Goal: Task Accomplishment & Management: Manage account settings

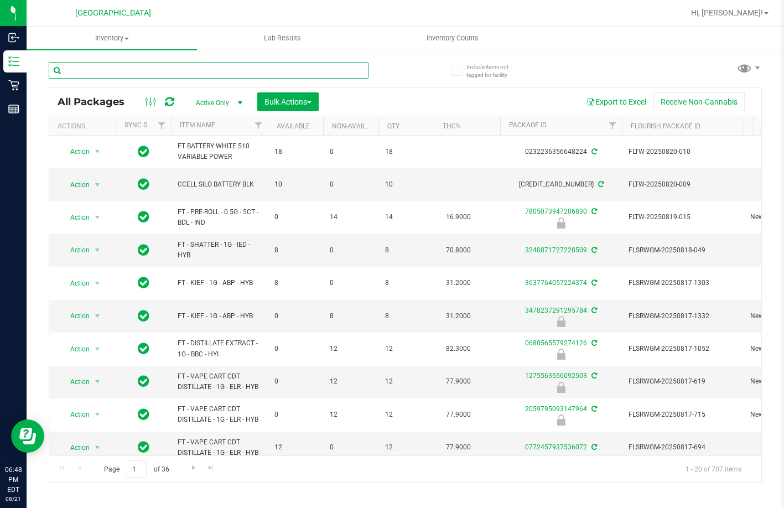
click at [84, 76] on input "text" at bounding box center [209, 70] width 320 height 17
type input "sjy"
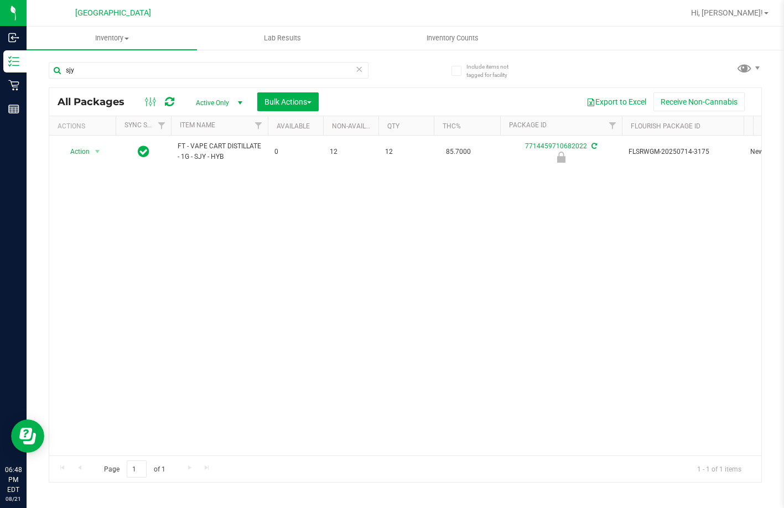
click at [286, 218] on div "Action Action Edit attributes Global inventory Locate package Package audit log…" at bounding box center [405, 296] width 713 height 320
click at [263, 216] on div "Action Action Edit attributes Global inventory Locate package Package audit log…" at bounding box center [405, 296] width 713 height 320
click at [240, 208] on div "Action Action Edit attributes Global inventory Locate package Package audit log…" at bounding box center [405, 296] width 713 height 320
drag, startPoint x: 73, startPoint y: 147, endPoint x: 78, endPoint y: 174, distance: 28.1
click at [73, 147] on span "Action" at bounding box center [75, 152] width 30 height 16
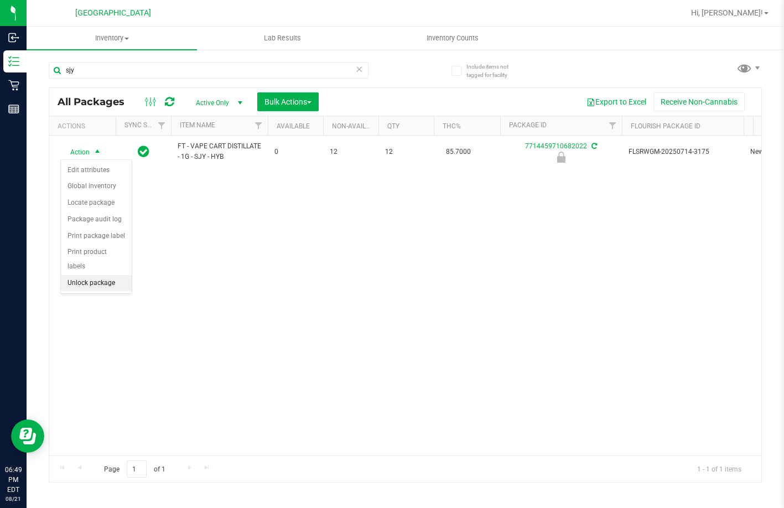
click at [84, 275] on li "Unlock package" at bounding box center [96, 283] width 71 height 17
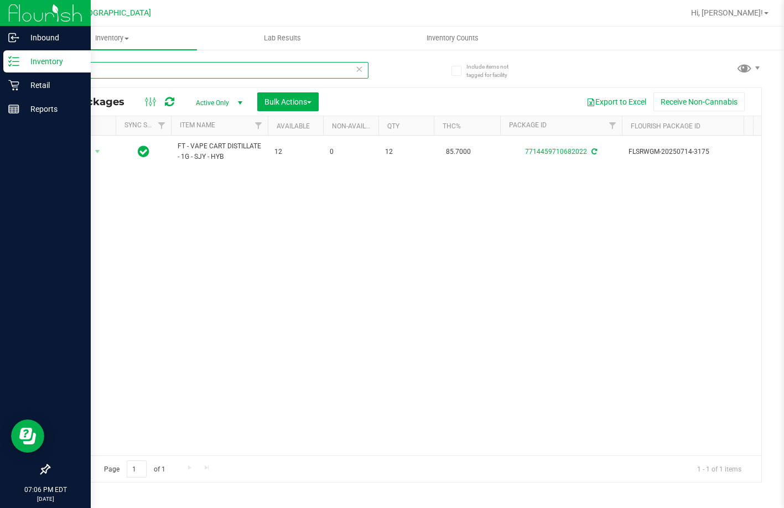
drag, startPoint x: -4, startPoint y: 123, endPoint x: 24, endPoint y: 53, distance: 75.8
click at [18, 64] on div "Inbound Inventory Retail Reports 07:06 PM EDT 08/21/2025 08/21 Lakeland WC Hi, …" at bounding box center [392, 254] width 784 height 508
type input "lmz"
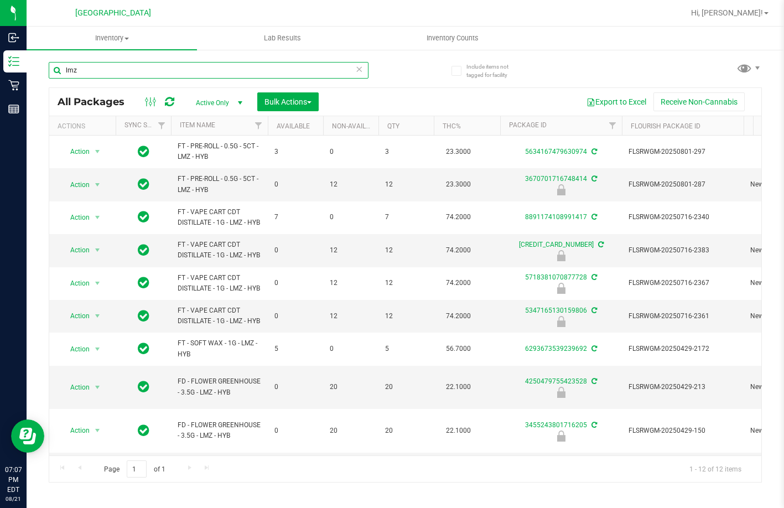
drag, startPoint x: 107, startPoint y: 75, endPoint x: 39, endPoint y: 90, distance: 70.4
click at [39, 90] on div "Include items not tagged for facility lmz All Packages Active Only Active Only …" at bounding box center [406, 218] width 758 height 338
type input "3455243801716205"
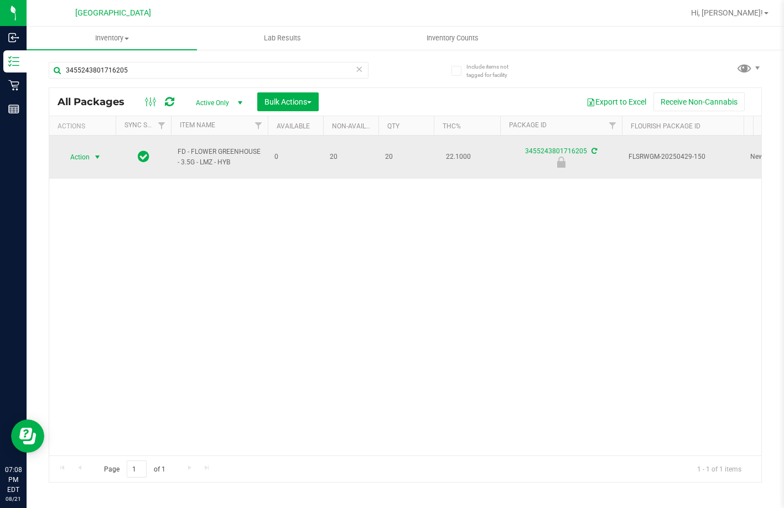
click at [87, 154] on span "Action" at bounding box center [75, 157] width 30 height 16
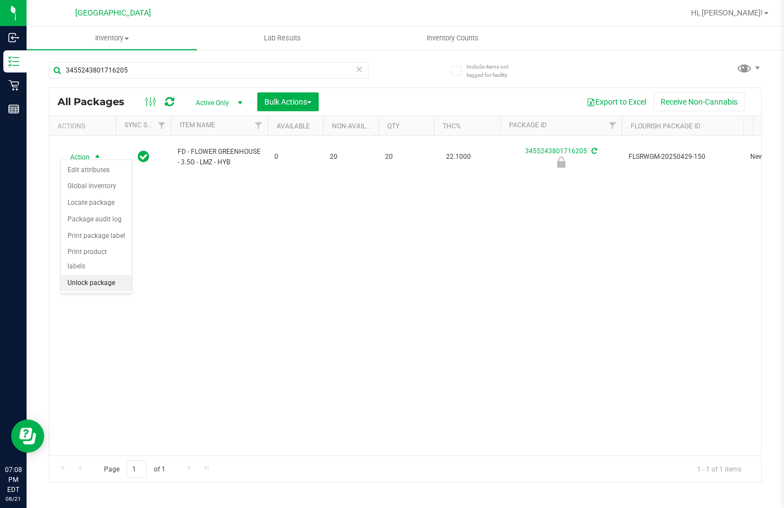
click at [109, 275] on li "Unlock package" at bounding box center [96, 283] width 71 height 17
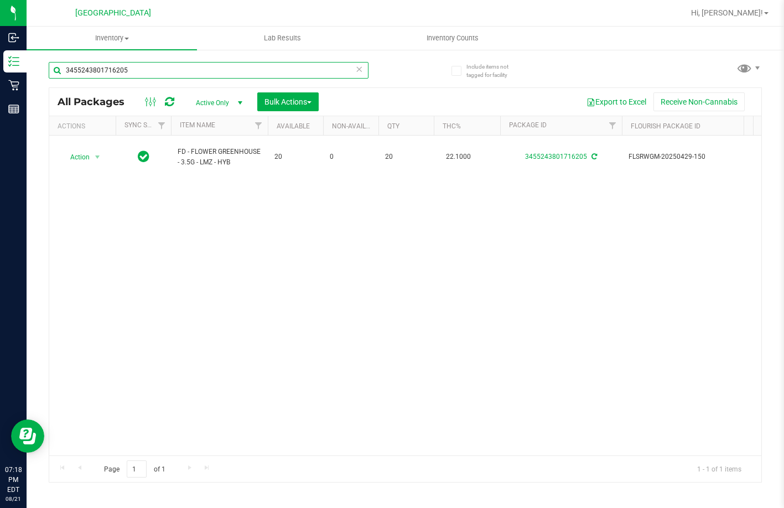
drag, startPoint x: 152, startPoint y: 66, endPoint x: -4, endPoint y: 35, distance: 158.6
click at [0, 35] on html "Inbound Inventory Retail Reports 07:18 PM EDT 08/21/2025 08/21 Lakeland WC Hi, …" at bounding box center [392, 254] width 784 height 508
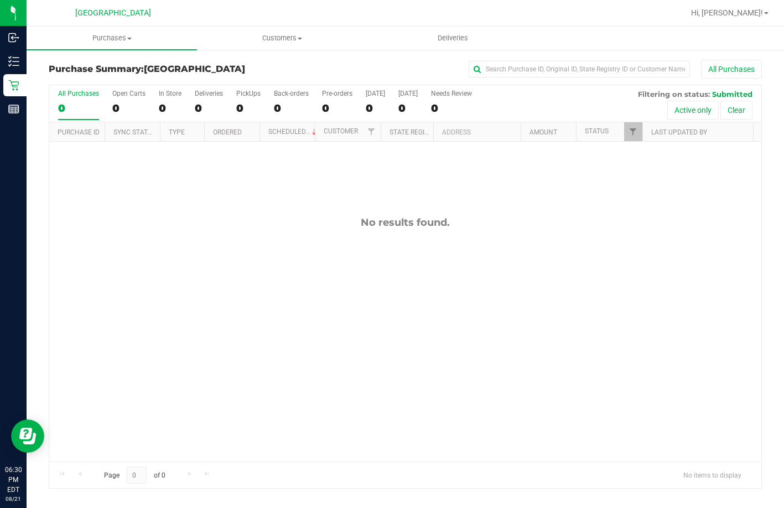
drag, startPoint x: 309, startPoint y: 361, endPoint x: 314, endPoint y: 272, distance: 88.7
click at [309, 360] on div "No results found." at bounding box center [405, 339] width 713 height 395
click at [314, 272] on div "No results found." at bounding box center [405, 339] width 713 height 395
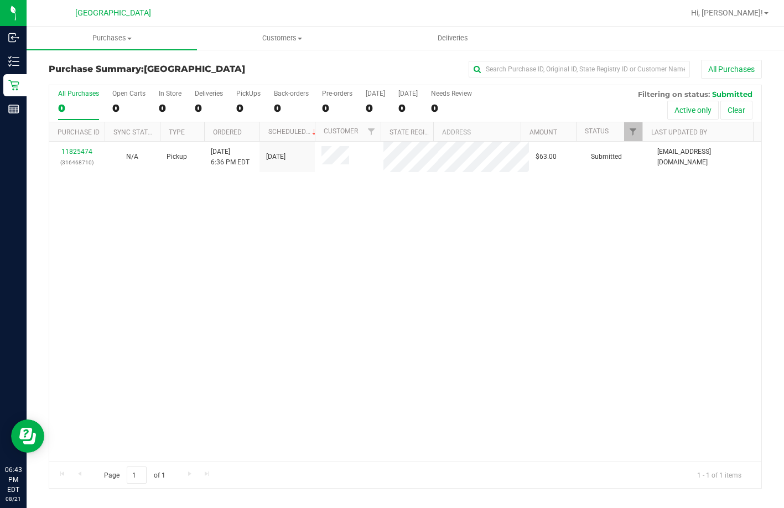
click at [147, 209] on div "11825474 (316468710) N/A Pickup 8/21/2025 6:36 PM EDT 8/21/2025 $63.00 Submitte…" at bounding box center [405, 302] width 713 height 320
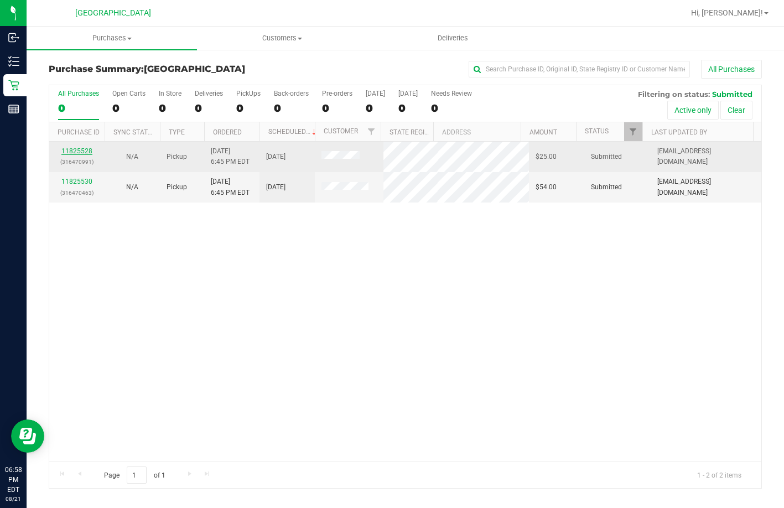
click at [85, 154] on link "11825528" at bounding box center [76, 151] width 31 height 8
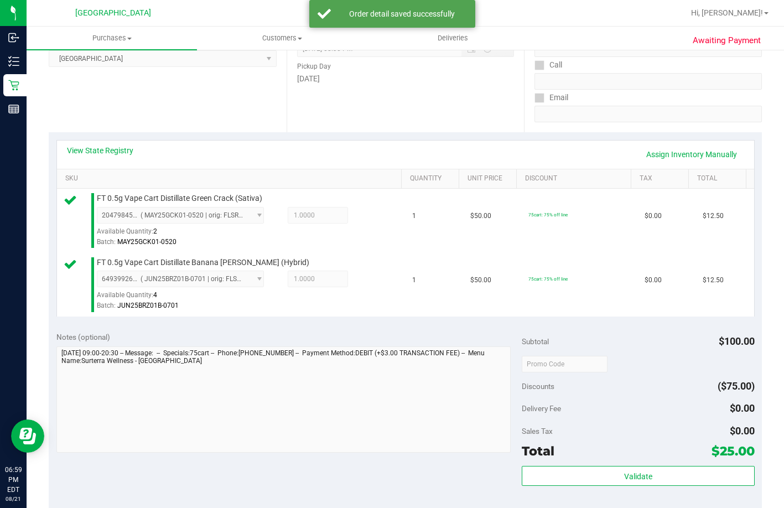
scroll to position [221, 0]
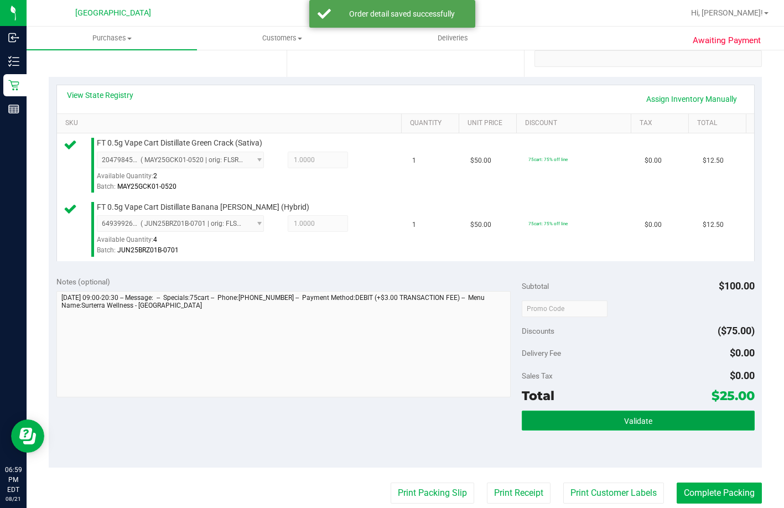
click at [623, 431] on button "Validate" at bounding box center [638, 421] width 233 height 20
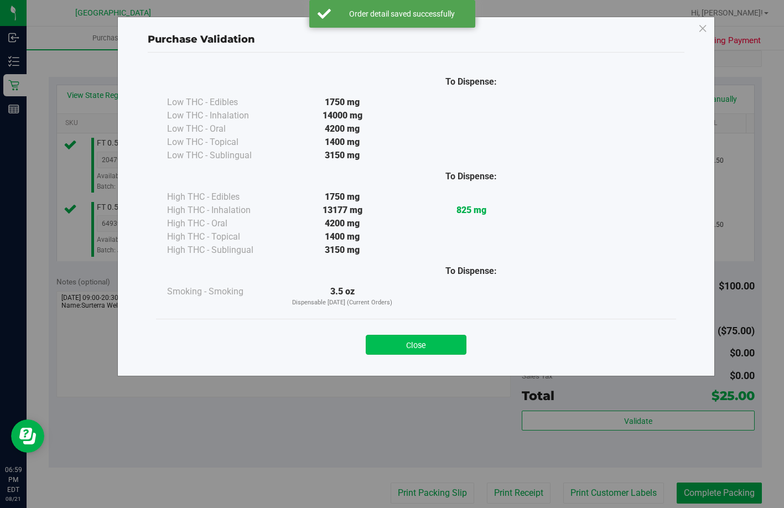
click at [424, 354] on button "Close" at bounding box center [416, 345] width 101 height 20
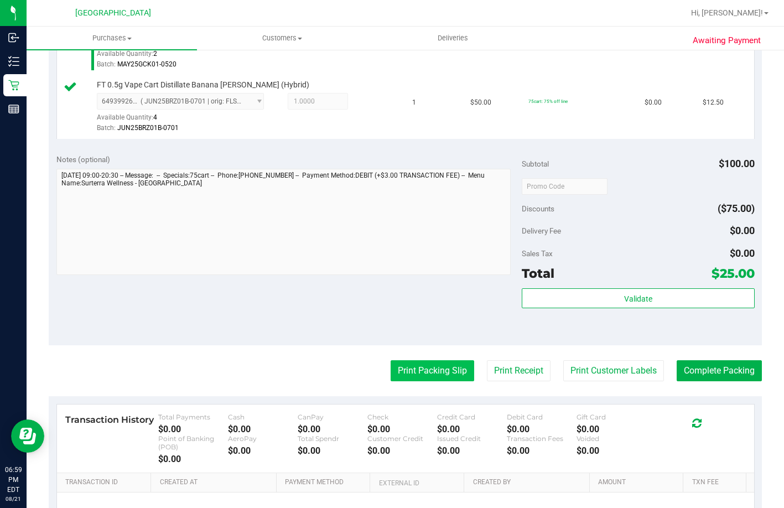
scroll to position [443, 0]
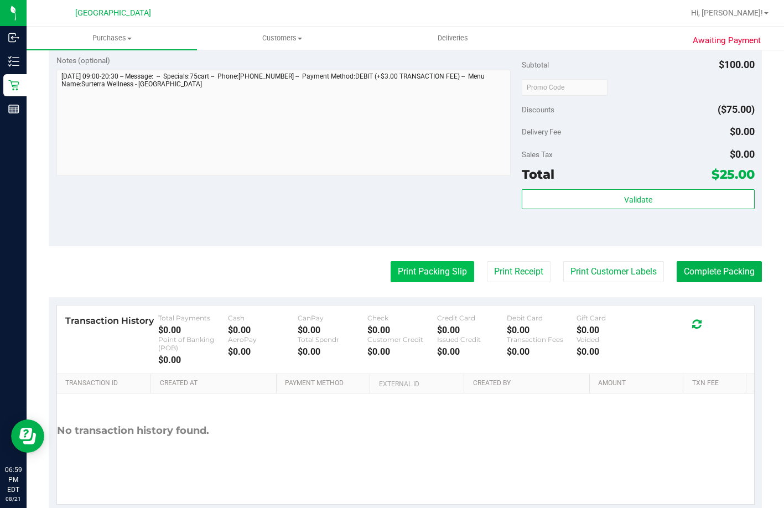
click at [416, 282] on button "Print Packing Slip" at bounding box center [433, 271] width 84 height 21
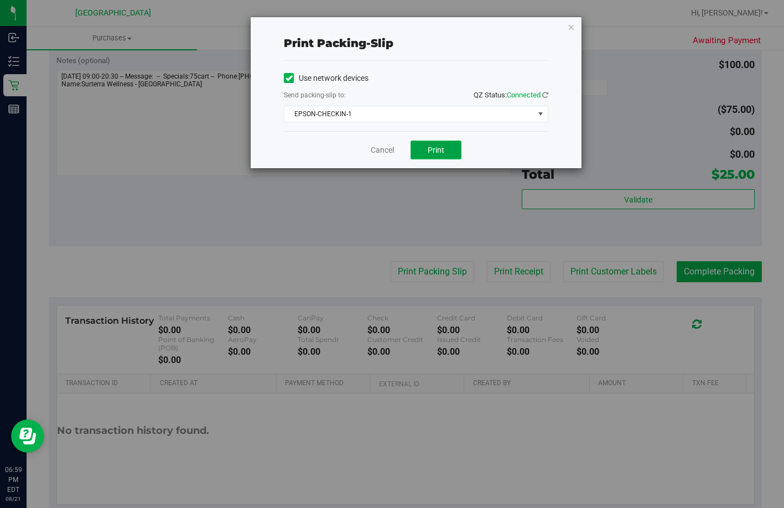
click at [436, 157] on button "Print" at bounding box center [436, 150] width 51 height 19
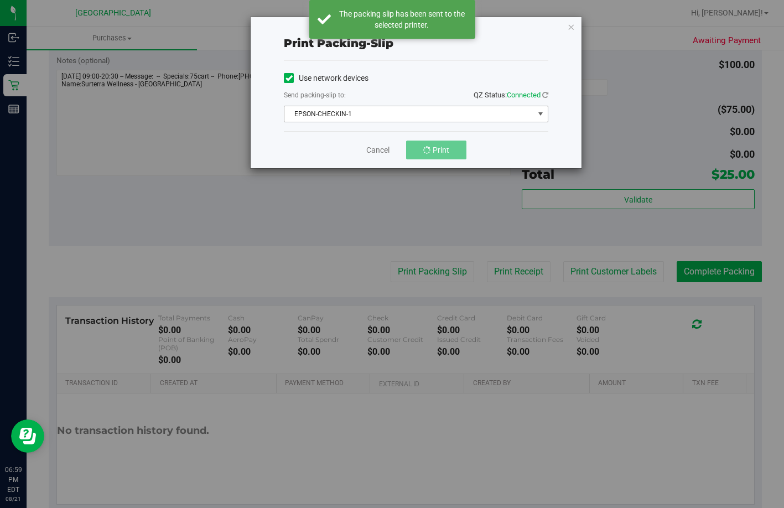
click at [358, 118] on span "EPSON-CHECKIN-1" at bounding box center [410, 114] width 250 height 16
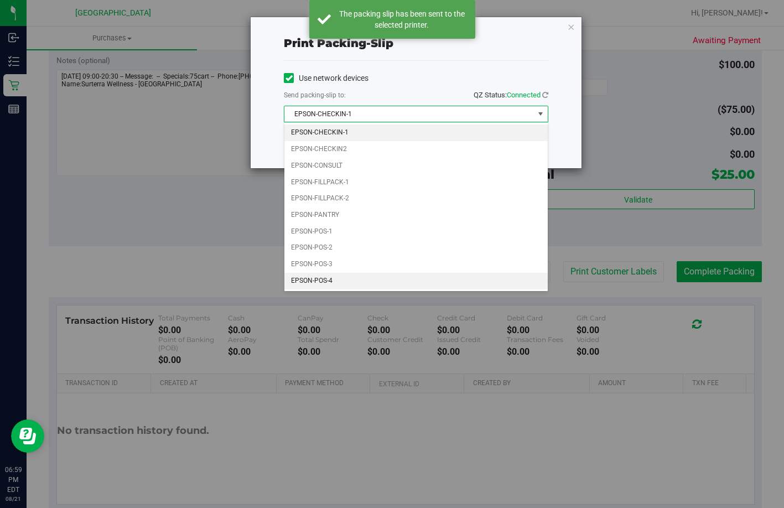
click at [346, 283] on li "EPSON-POS-4" at bounding box center [417, 281] width 264 height 17
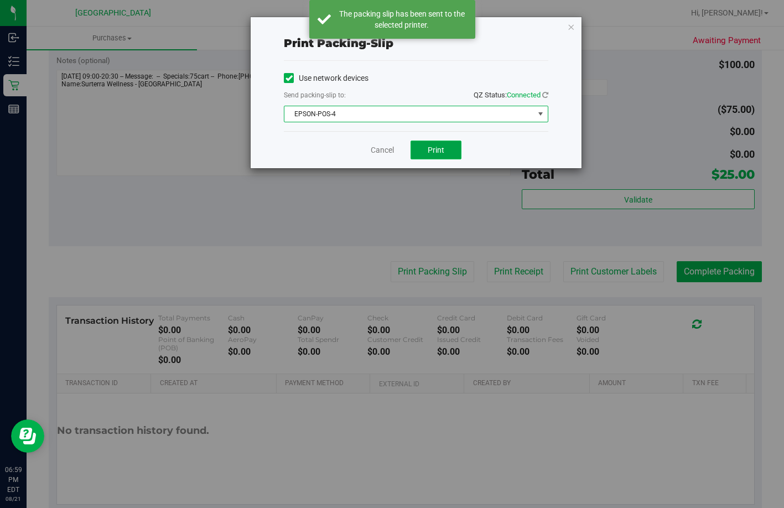
click at [425, 146] on button "Print" at bounding box center [436, 150] width 51 height 19
click at [381, 153] on link "Cancel" at bounding box center [382, 150] width 23 height 12
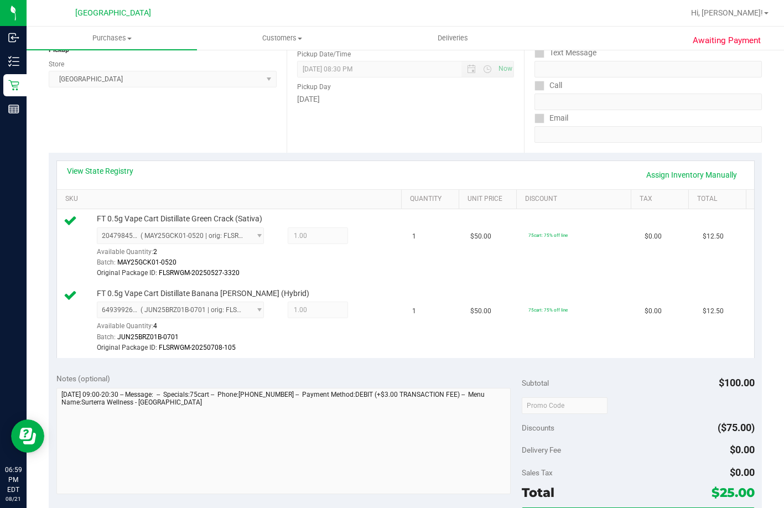
scroll to position [277, 0]
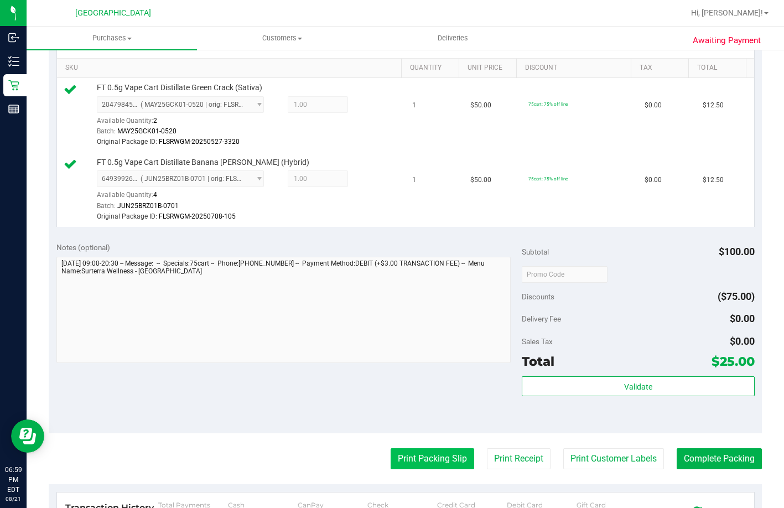
click at [442, 469] on button "Print Packing Slip" at bounding box center [433, 458] width 84 height 21
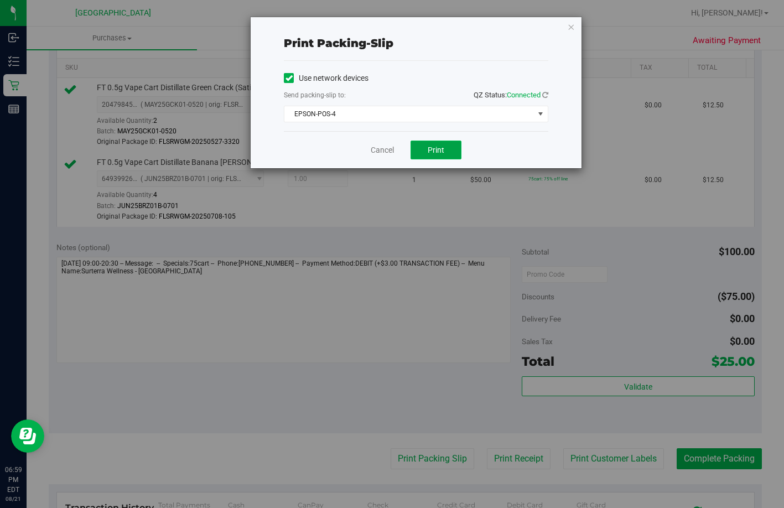
click at [427, 149] on button "Print" at bounding box center [436, 150] width 51 height 19
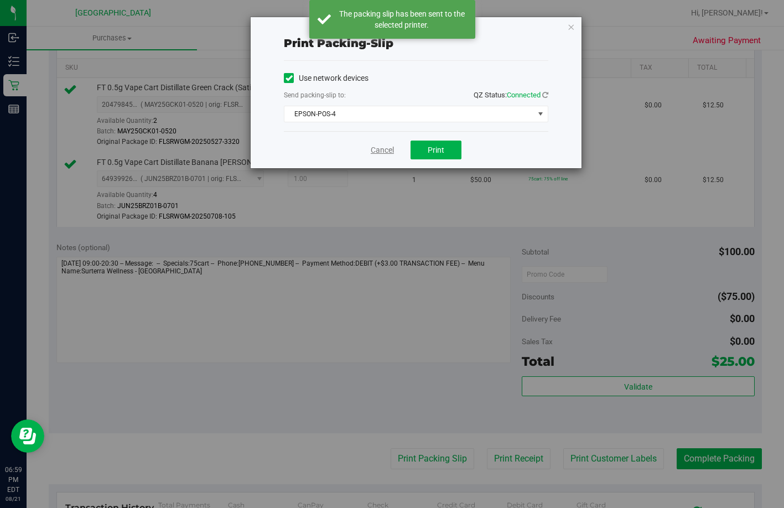
click at [379, 153] on link "Cancel" at bounding box center [382, 150] width 23 height 12
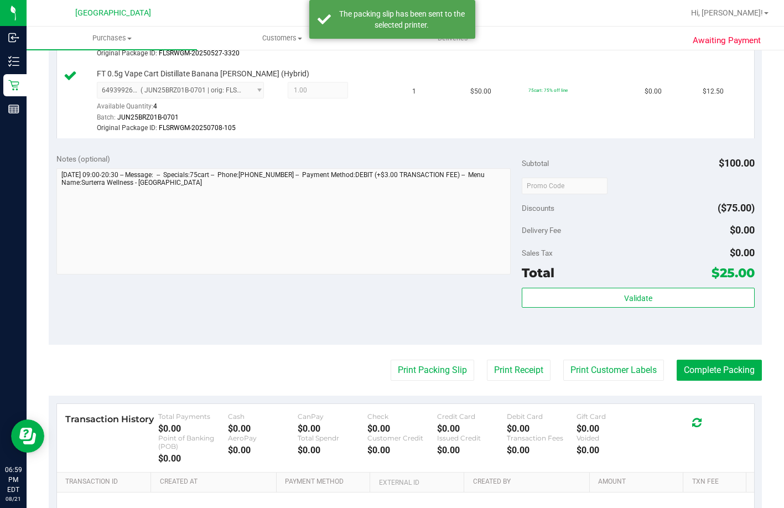
scroll to position [521, 0]
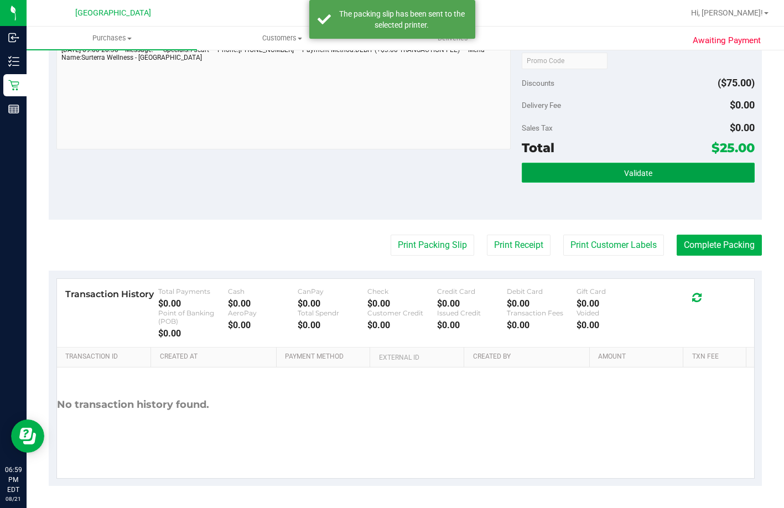
click at [597, 174] on button "Validate" at bounding box center [638, 173] width 233 height 20
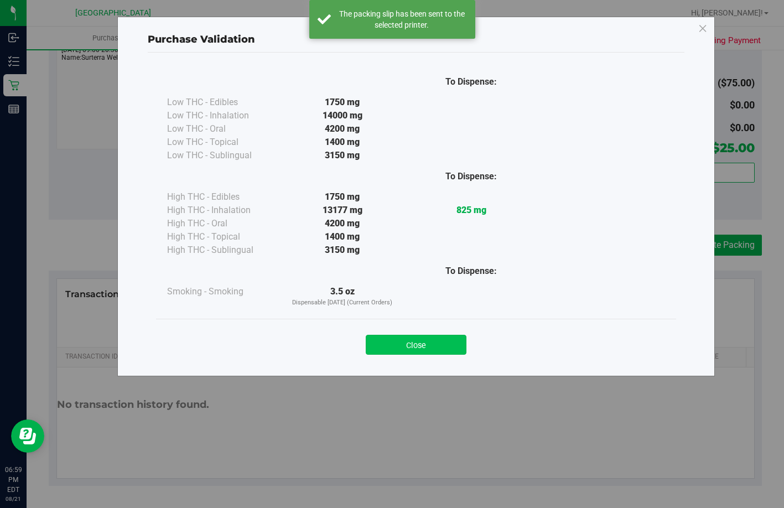
click at [380, 347] on button "Close" at bounding box center [416, 345] width 101 height 20
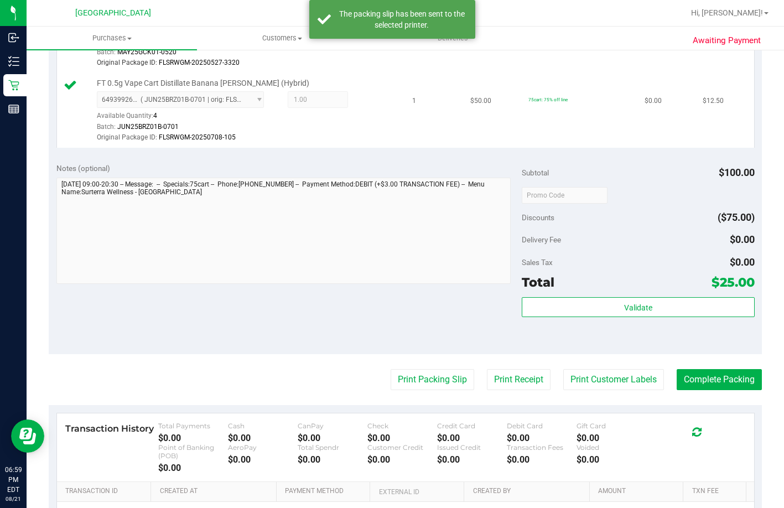
scroll to position [355, 0]
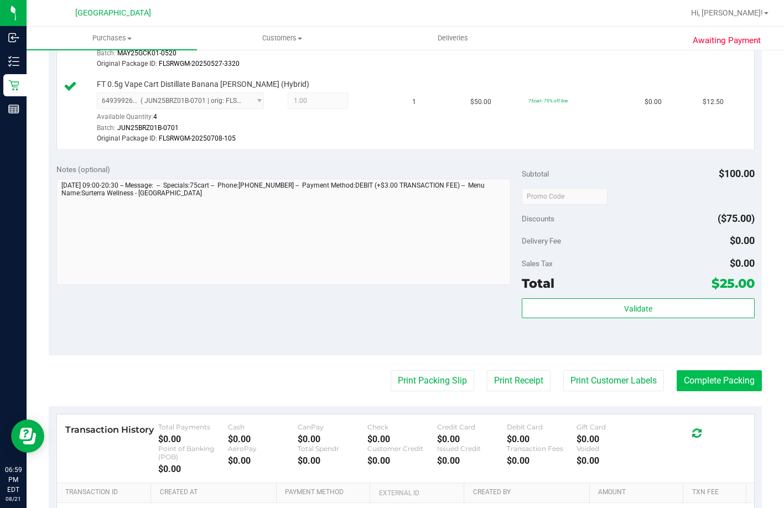
drag, startPoint x: 694, startPoint y: 395, endPoint x: 699, endPoint y: 407, distance: 12.4
click at [695, 396] on purchase-details "Back Edit Purchase Cancel Purchase View Profile # 11825528 BioTrack ID: - Submi…" at bounding box center [406, 163] width 714 height 917
click at [704, 391] on button "Complete Packing" at bounding box center [719, 380] width 85 height 21
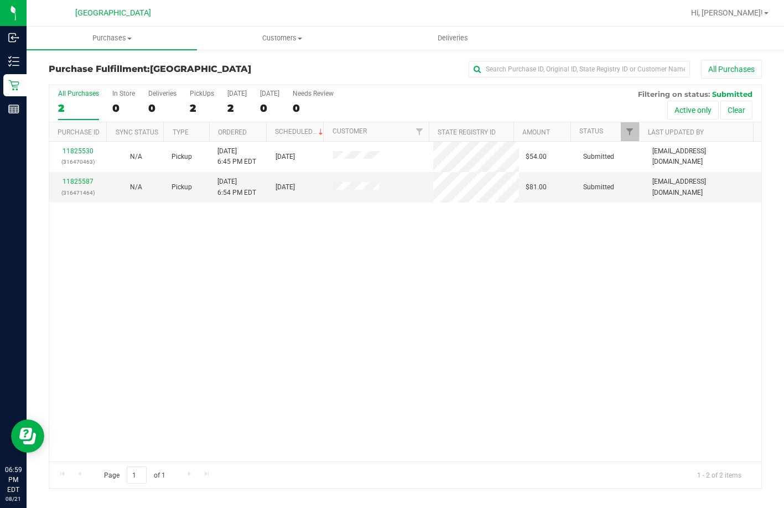
click at [468, 265] on div "11825530 (316470463) N/A Pickup 8/21/2025 6:45 PM EDT 8/21/2025 $54.00 Submitte…" at bounding box center [405, 302] width 713 height 320
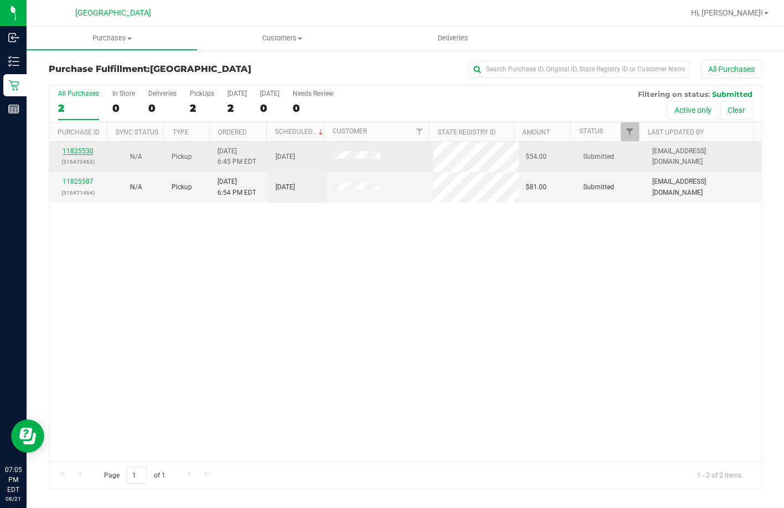
click at [87, 152] on link "11825530" at bounding box center [78, 151] width 31 height 8
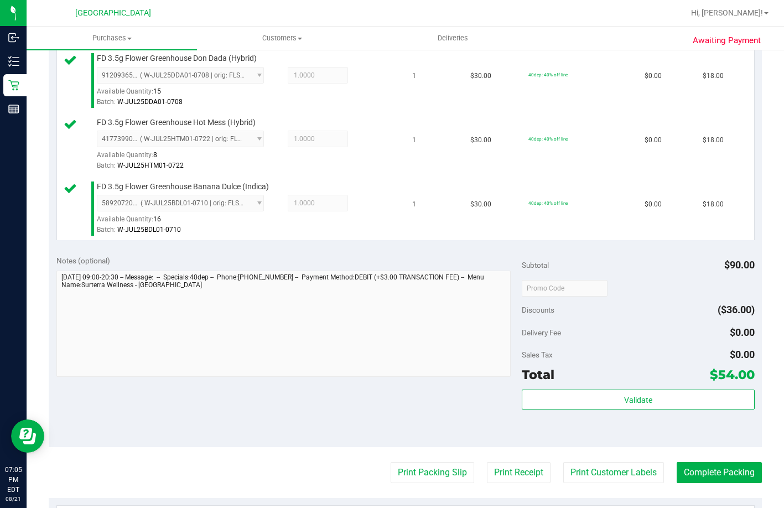
scroll to position [388, 0]
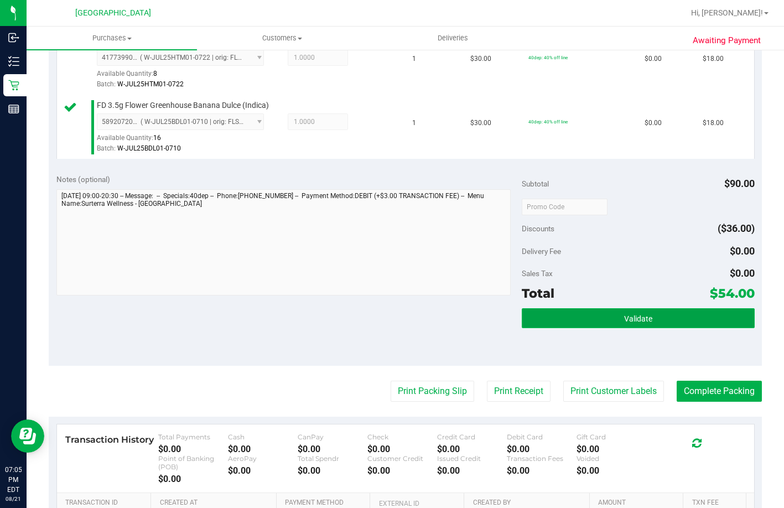
click at [535, 328] on button "Validate" at bounding box center [638, 318] width 233 height 20
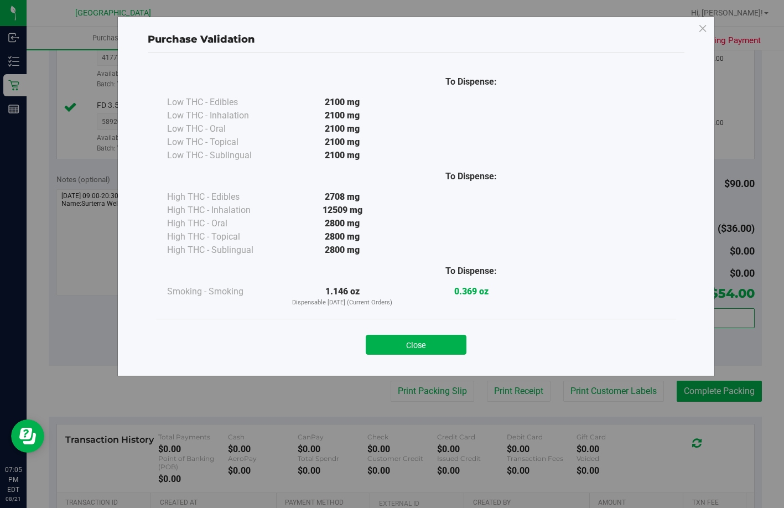
click at [398, 345] on button "Close" at bounding box center [416, 345] width 101 height 20
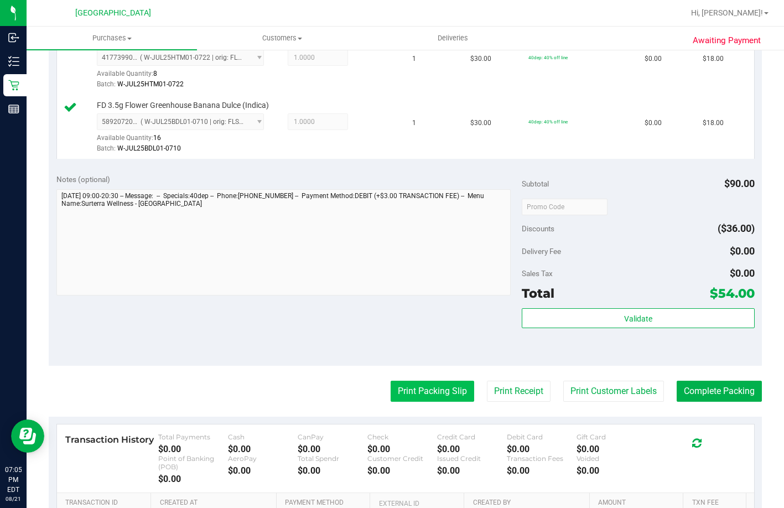
click at [414, 402] on button "Print Packing Slip" at bounding box center [433, 391] width 84 height 21
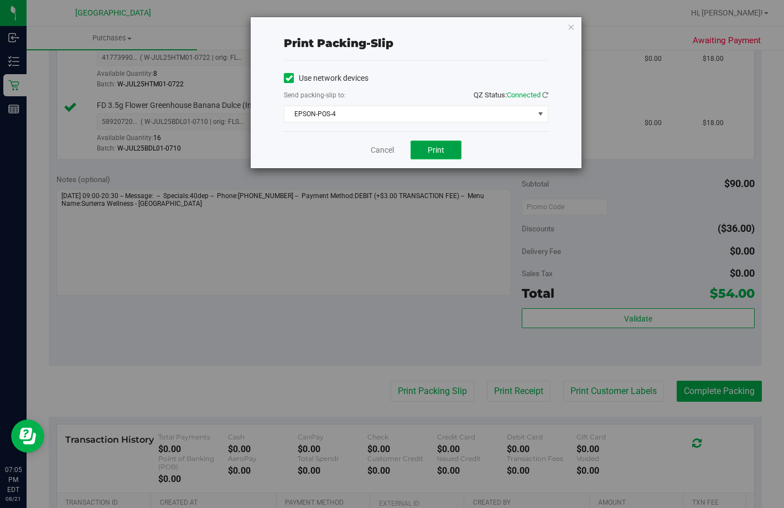
click at [433, 152] on span "Print" at bounding box center [436, 150] width 17 height 9
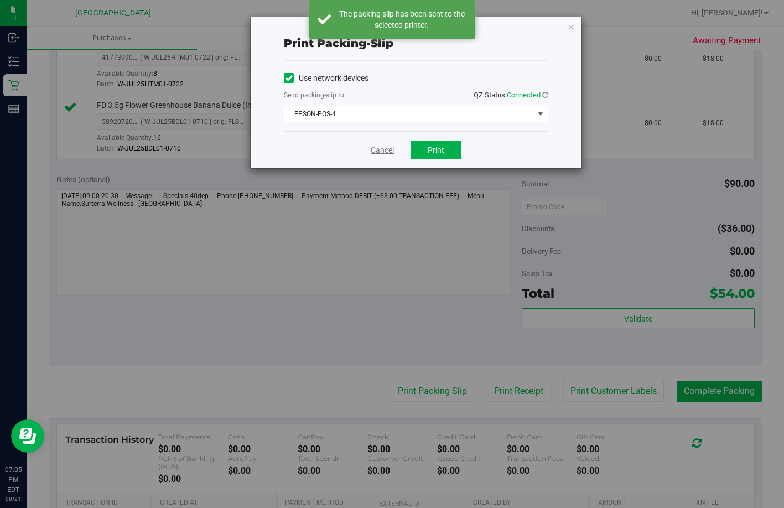
click at [383, 150] on link "Cancel" at bounding box center [382, 150] width 23 height 12
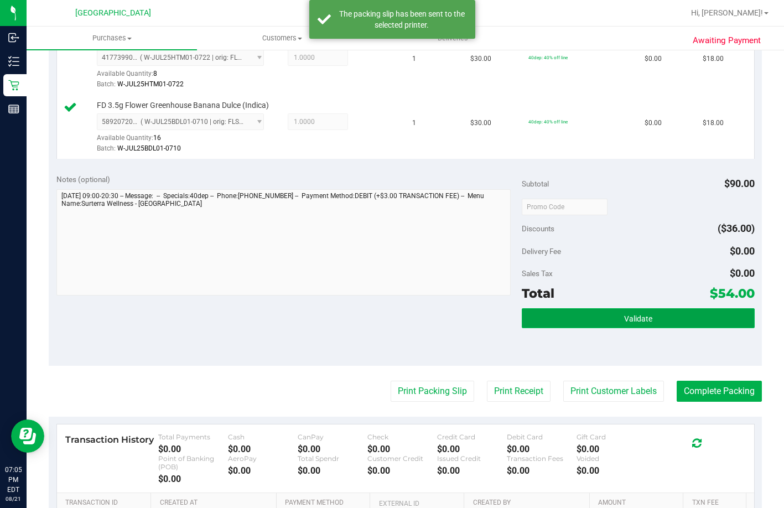
click at [606, 328] on button "Validate" at bounding box center [638, 318] width 233 height 20
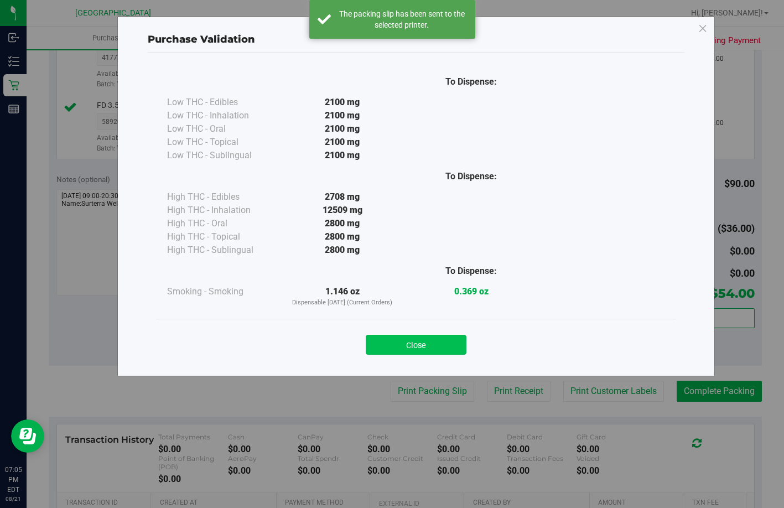
click at [433, 345] on button "Close" at bounding box center [416, 345] width 101 height 20
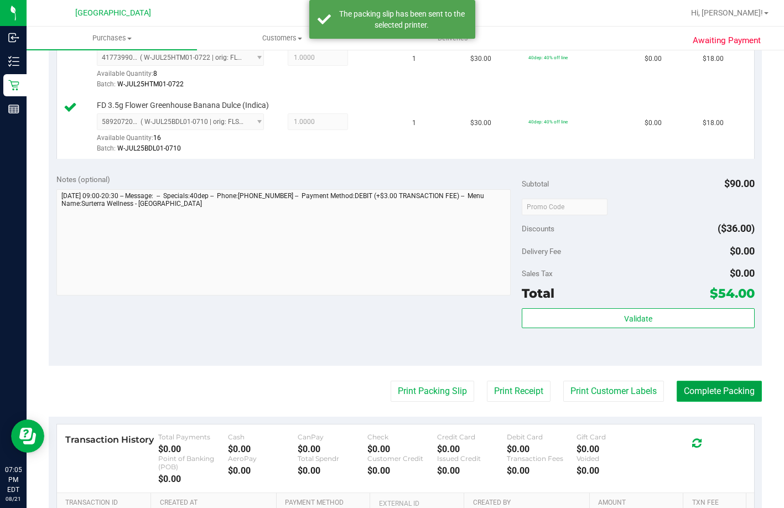
click at [718, 402] on button "Complete Packing" at bounding box center [719, 391] width 85 height 21
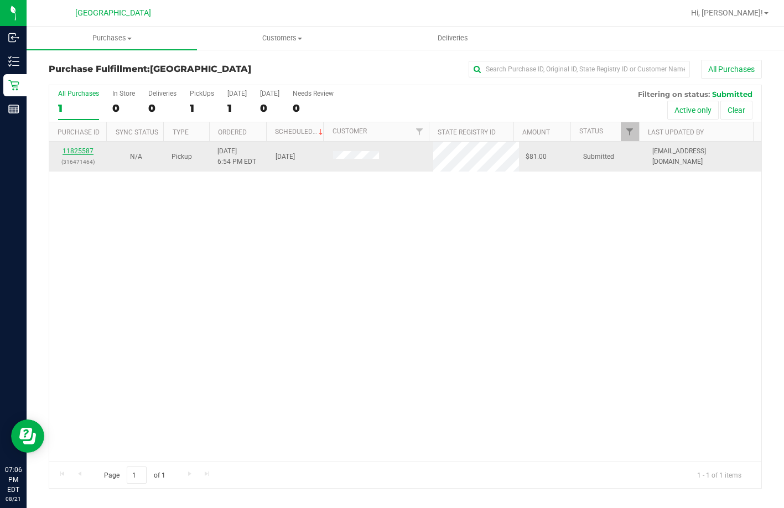
click at [73, 151] on link "11825587" at bounding box center [78, 151] width 31 height 8
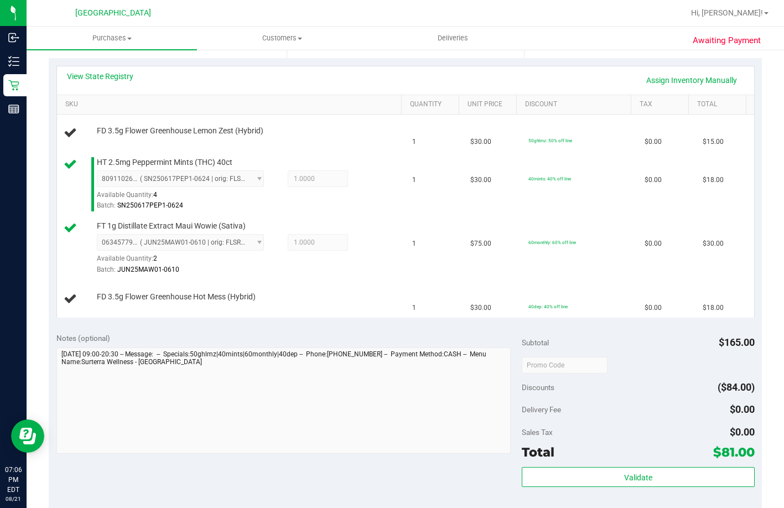
scroll to position [221, 0]
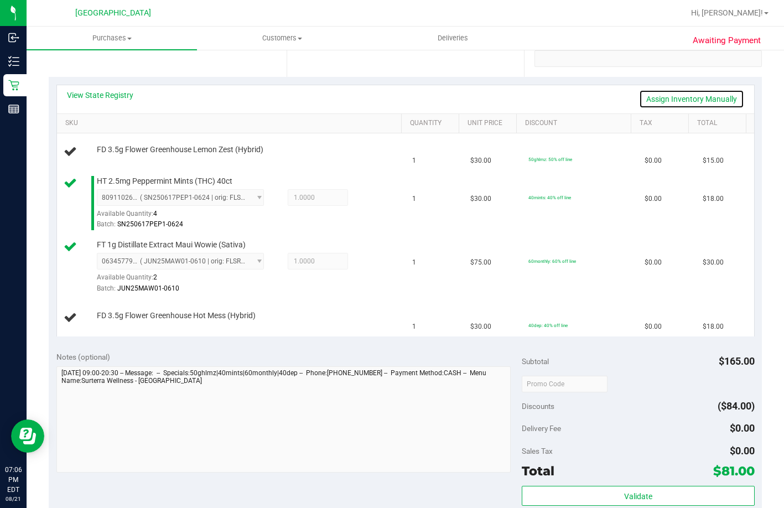
click at [685, 95] on link "Assign Inventory Manually" at bounding box center [691, 99] width 105 height 19
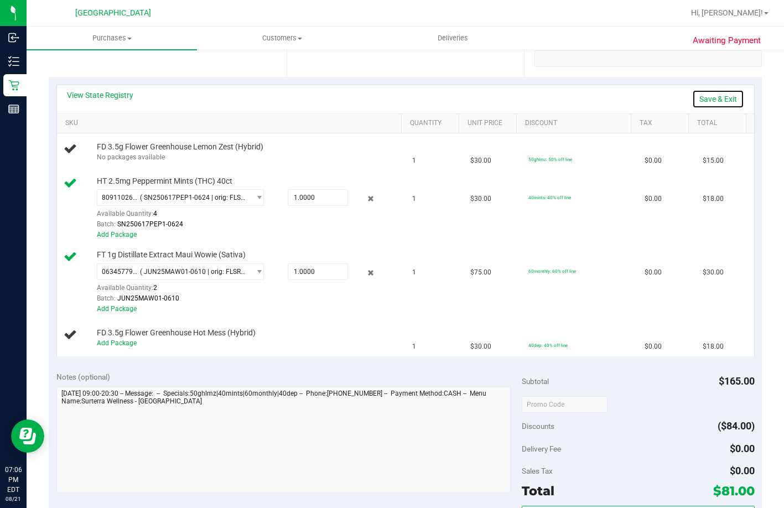
click at [693, 99] on link "Save & Exit" at bounding box center [719, 99] width 52 height 19
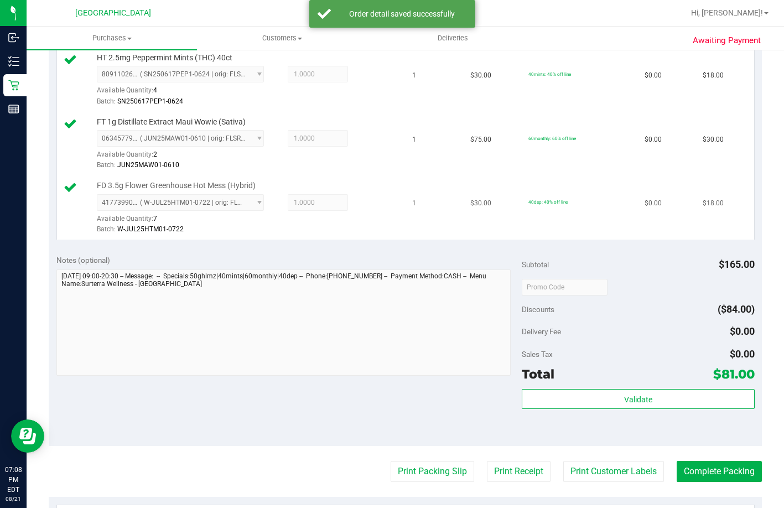
scroll to position [498, 0]
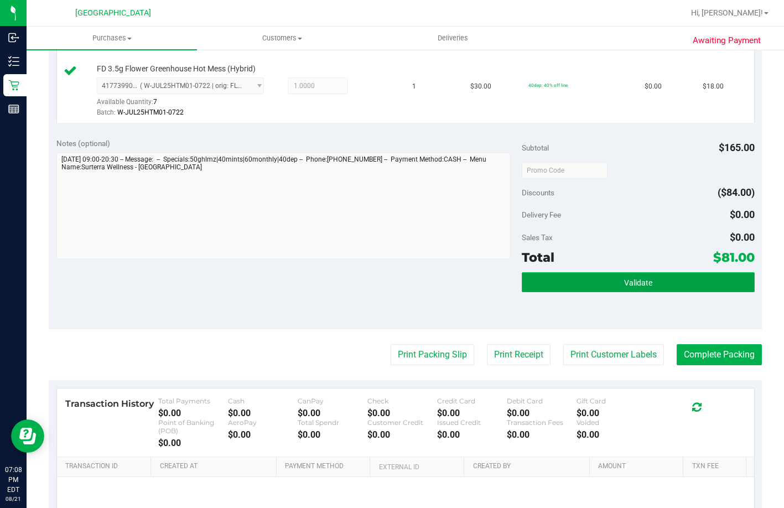
click at [543, 292] on button "Validate" at bounding box center [638, 282] width 233 height 20
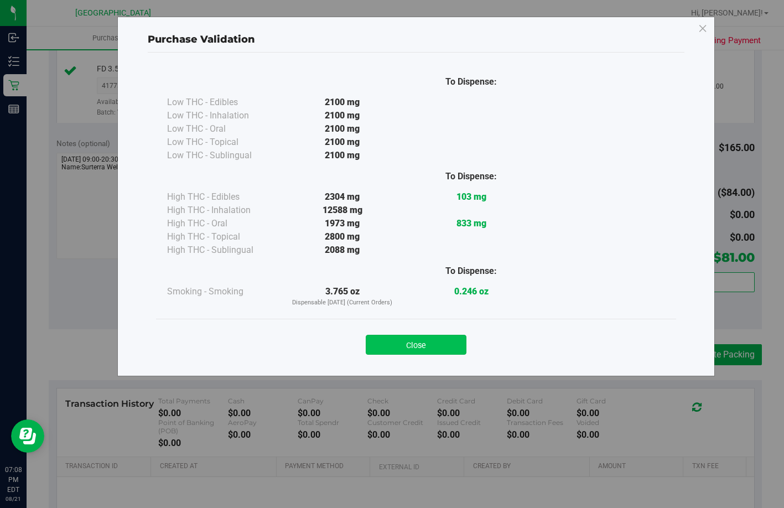
click at [398, 344] on button "Close" at bounding box center [416, 345] width 101 height 20
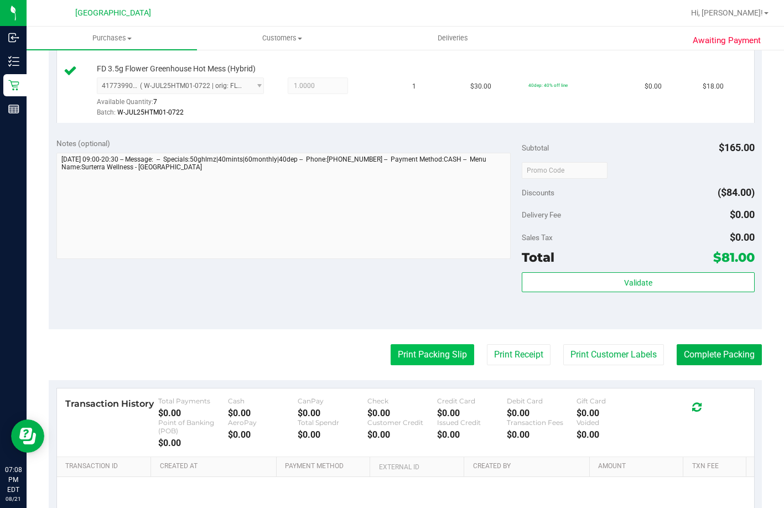
click at [425, 365] on button "Print Packing Slip" at bounding box center [433, 354] width 84 height 21
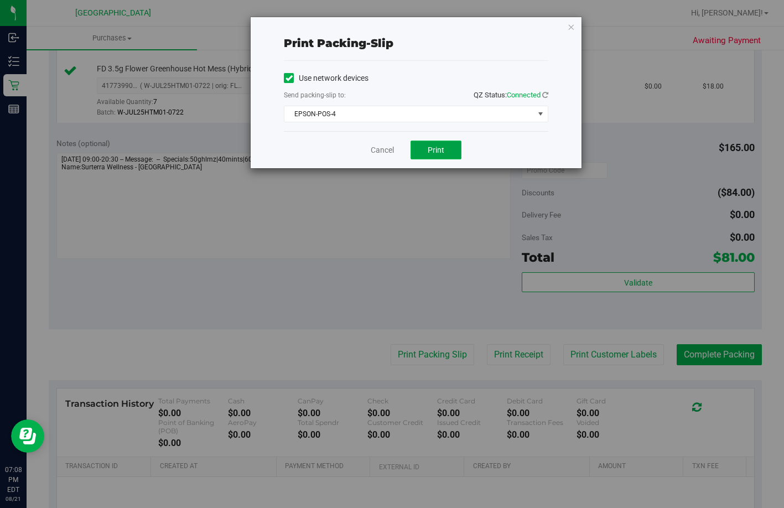
click at [435, 152] on span "Print" at bounding box center [436, 150] width 17 height 9
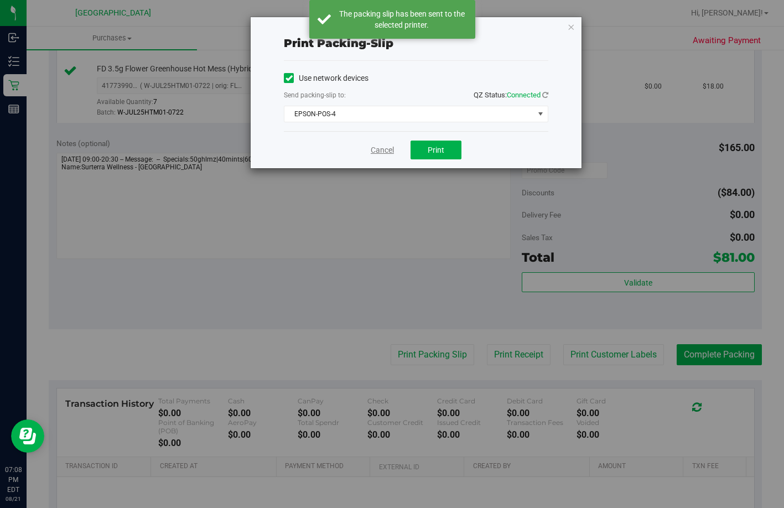
click at [389, 147] on link "Cancel" at bounding box center [382, 150] width 23 height 12
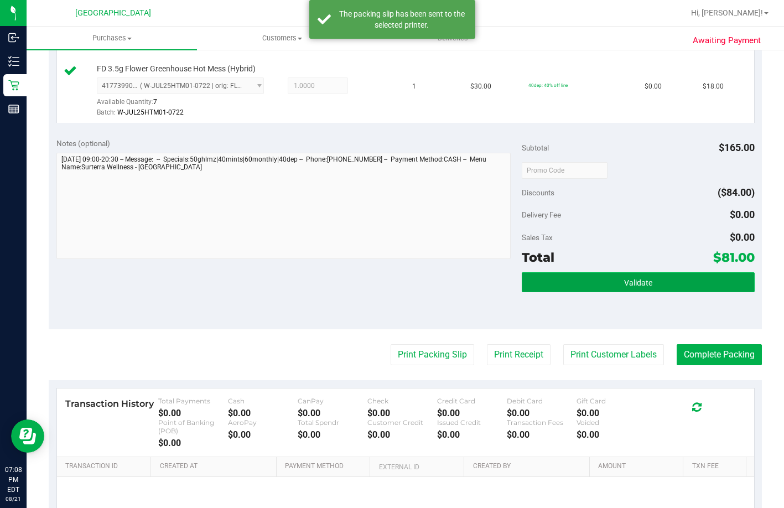
click at [600, 292] on button "Validate" at bounding box center [638, 282] width 233 height 20
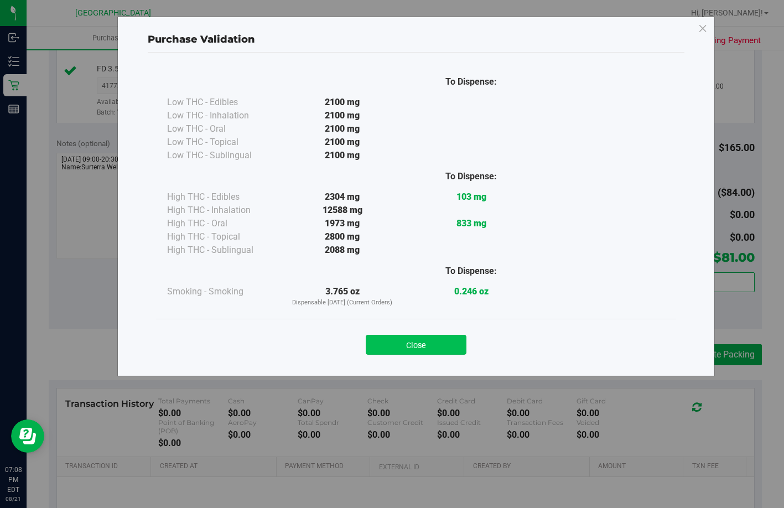
click at [443, 338] on button "Close" at bounding box center [416, 345] width 101 height 20
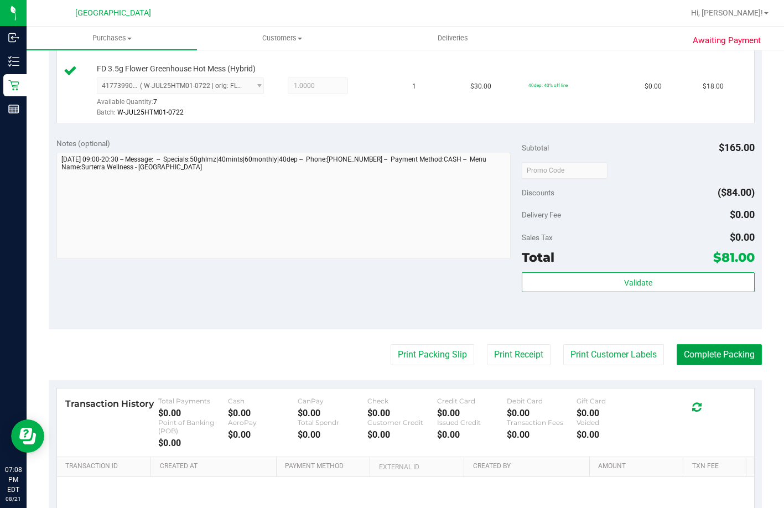
click at [693, 365] on button "Complete Packing" at bounding box center [719, 354] width 85 height 21
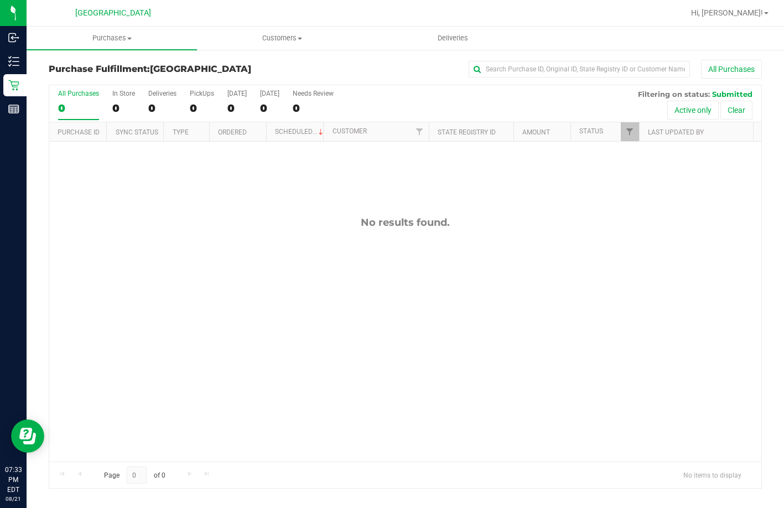
click at [605, 333] on div "No results found." at bounding box center [405, 339] width 713 height 395
click at [714, 395] on div "No results found." at bounding box center [405, 339] width 713 height 395
click at [589, 249] on div "No results found." at bounding box center [405, 339] width 713 height 395
click at [594, 332] on div "No results found." at bounding box center [405, 339] width 713 height 395
